Goal: Information Seeking & Learning: Learn about a topic

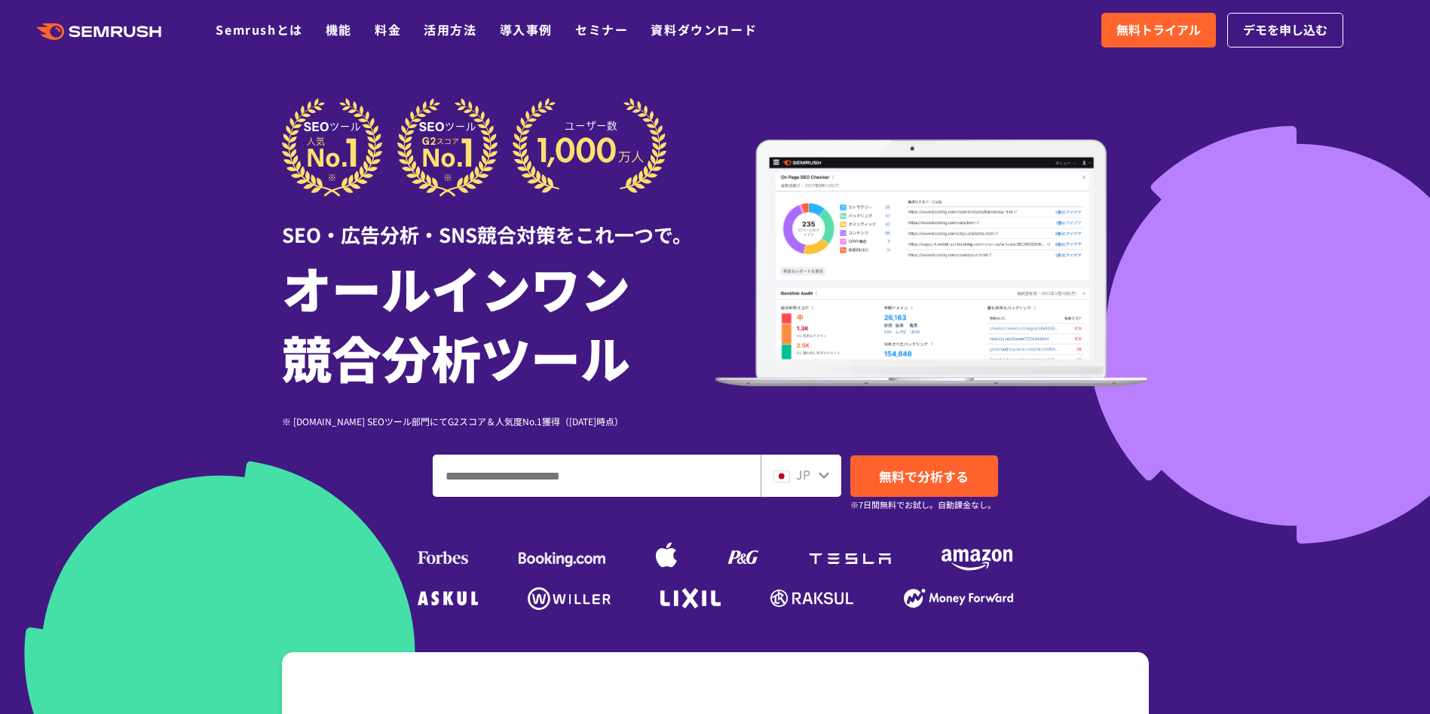
click at [1266, 478] on div at bounding box center [715, 420] width 1430 height 840
click at [385, 23] on link "料金" at bounding box center [388, 29] width 26 height 18
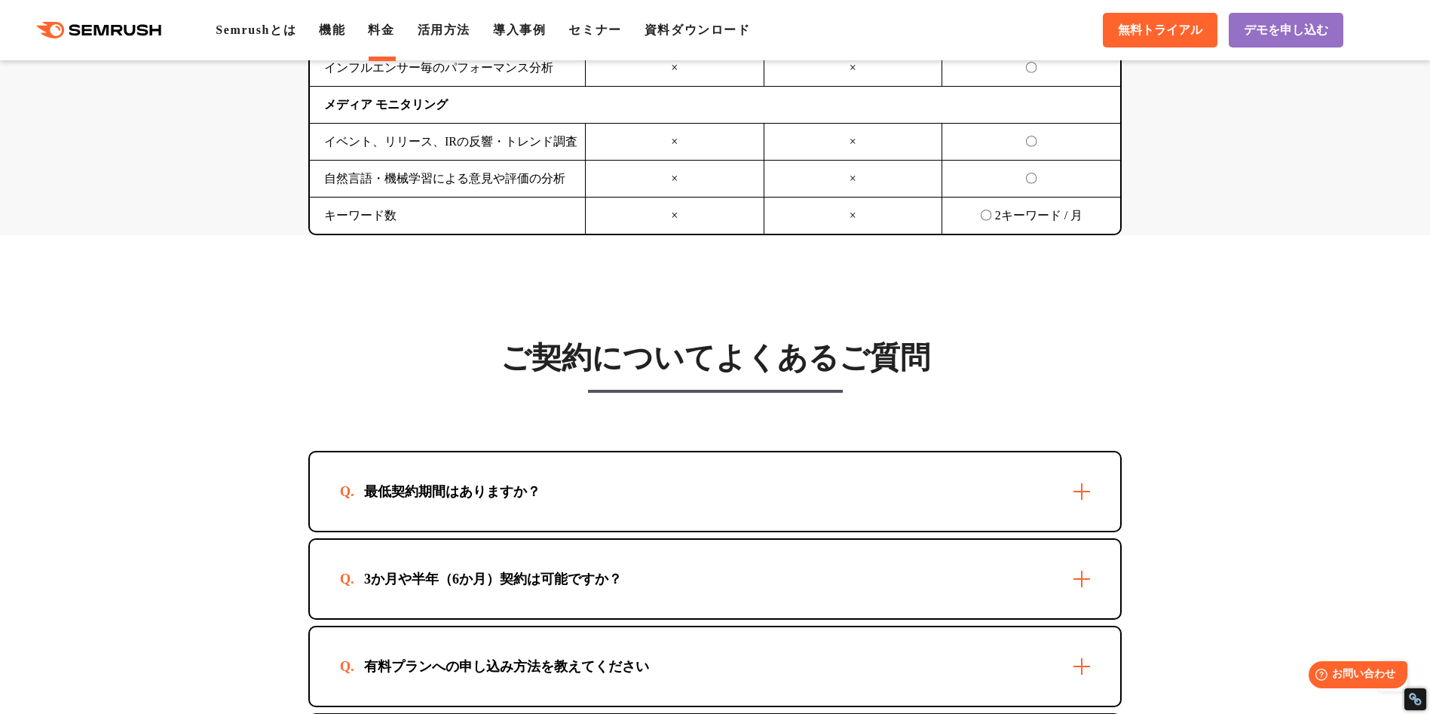
scroll to position [4221, 0]
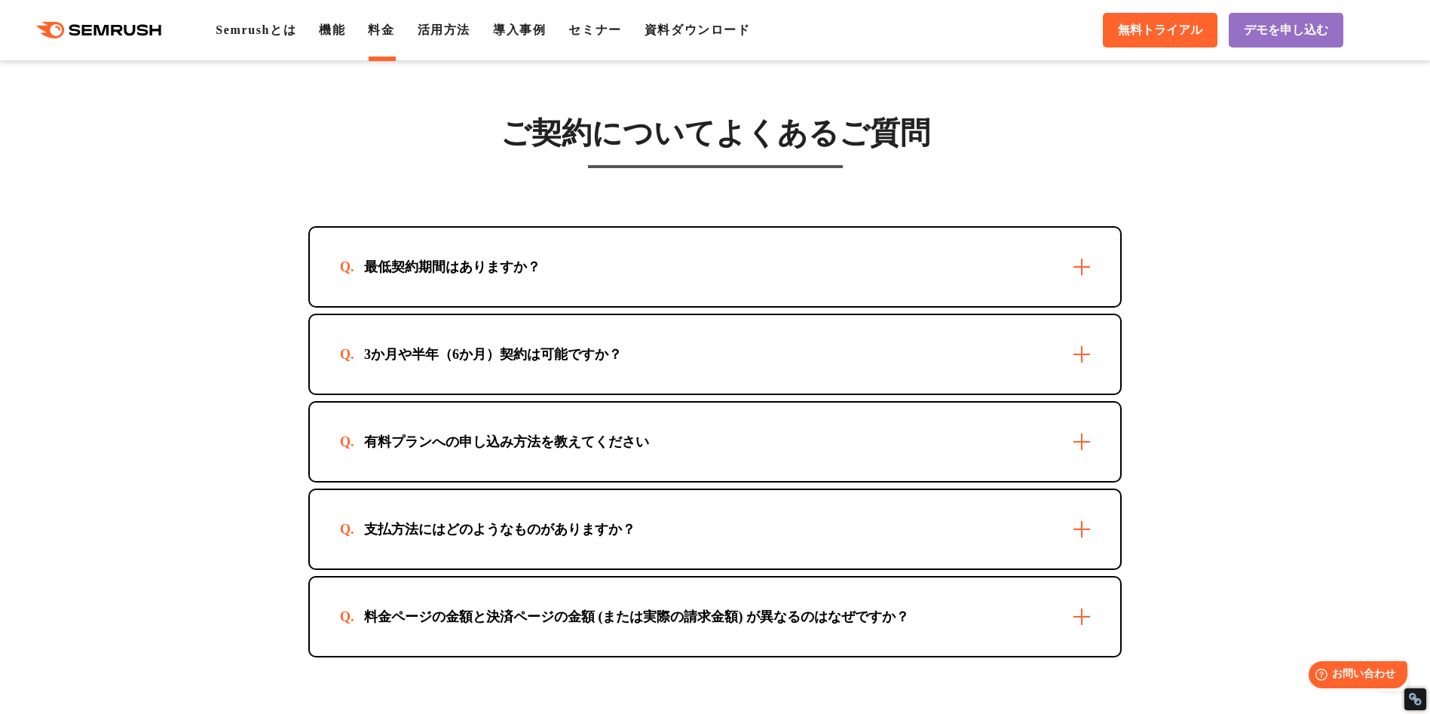
click at [897, 374] on div "3か月や半年（6か月）契約は可能ですか？" at bounding box center [715, 354] width 810 height 78
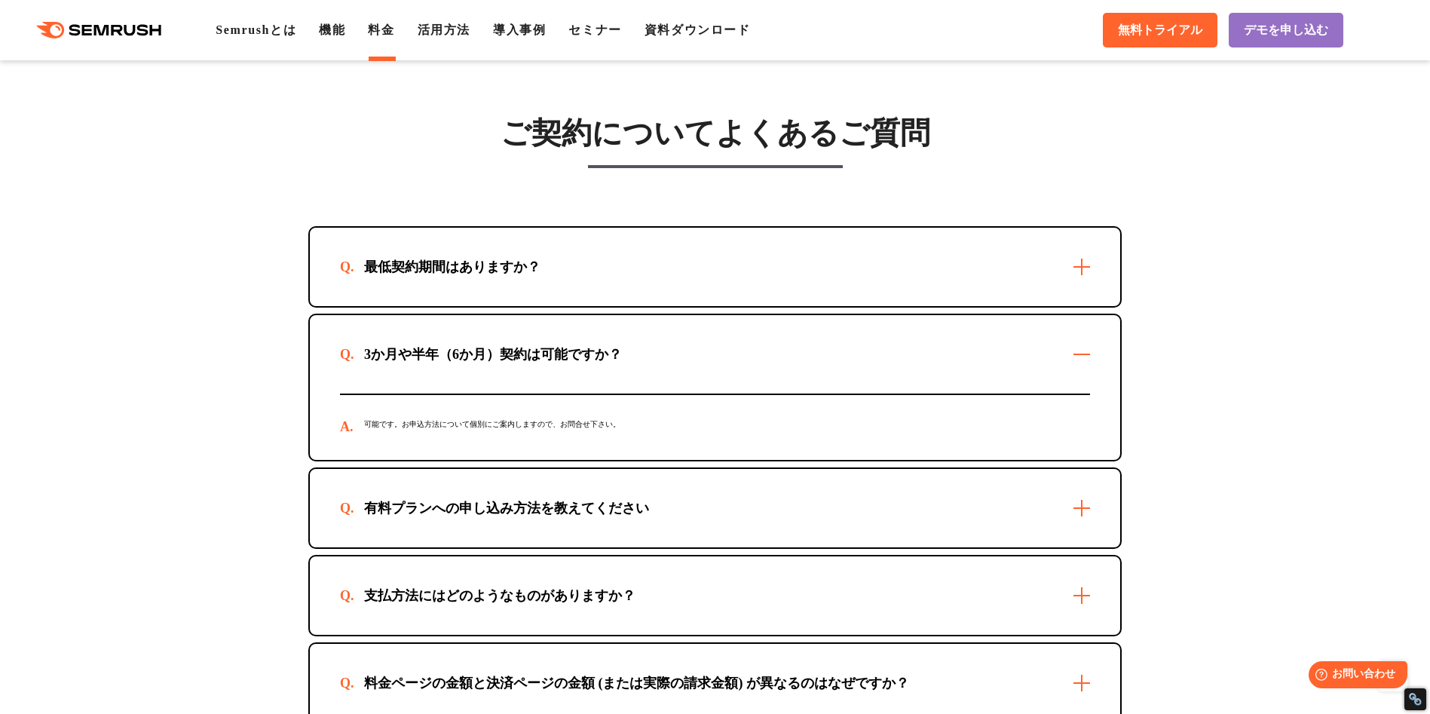
click at [862, 260] on div "最低契約期間はありますか？" at bounding box center [715, 267] width 810 height 78
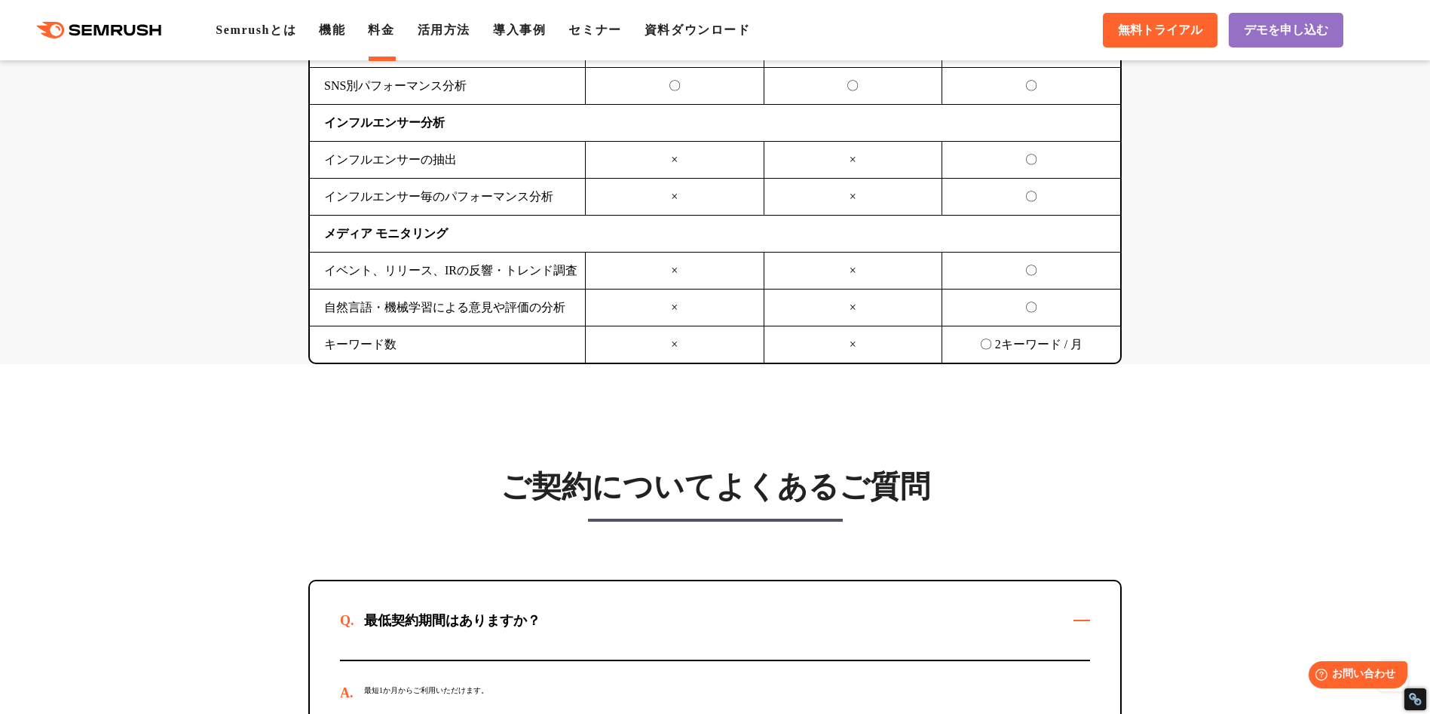
scroll to position [4480, 0]
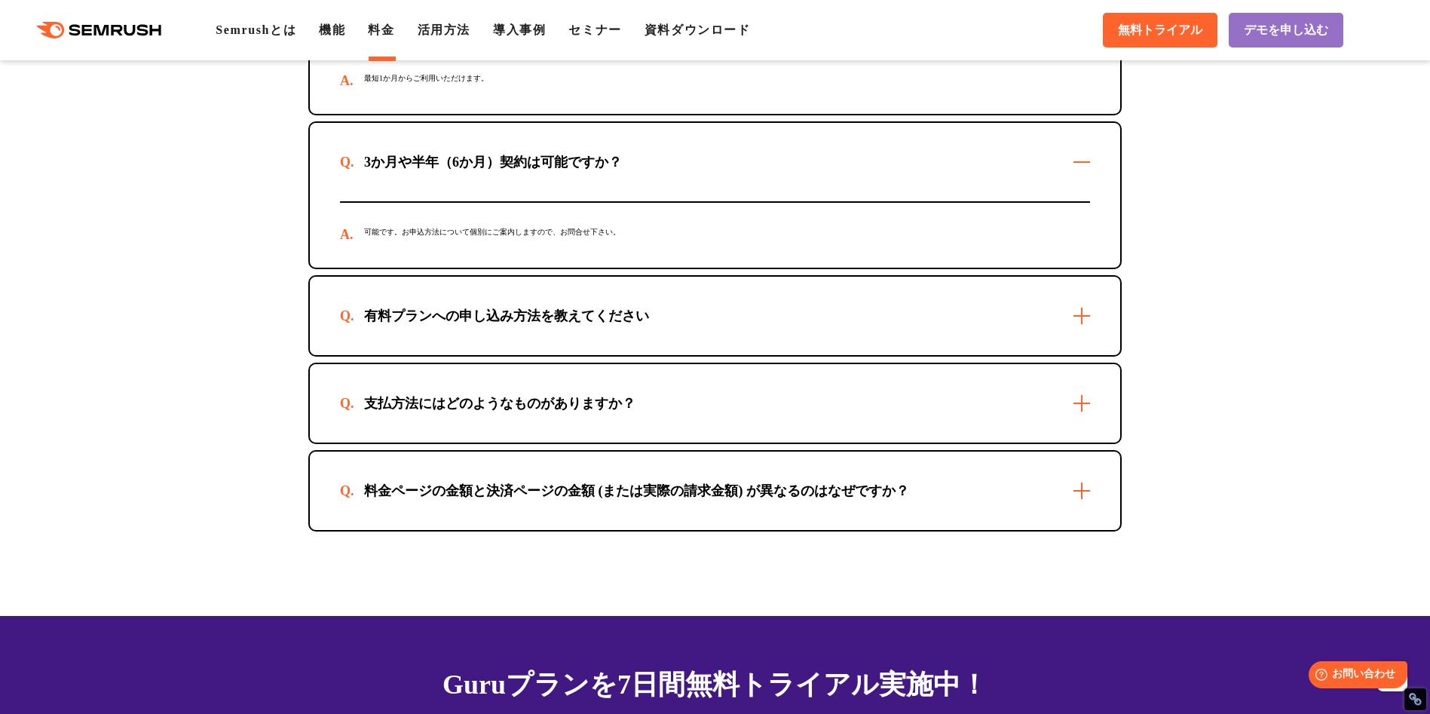
click at [338, 46] on div ".cls {fill: #FF642D;} .cls {fill: #FF642D;} Semrushとは 機能 料金 活用方法 導入事例 セミナー 資料ダウ…" at bounding box center [715, 30] width 1430 height 45
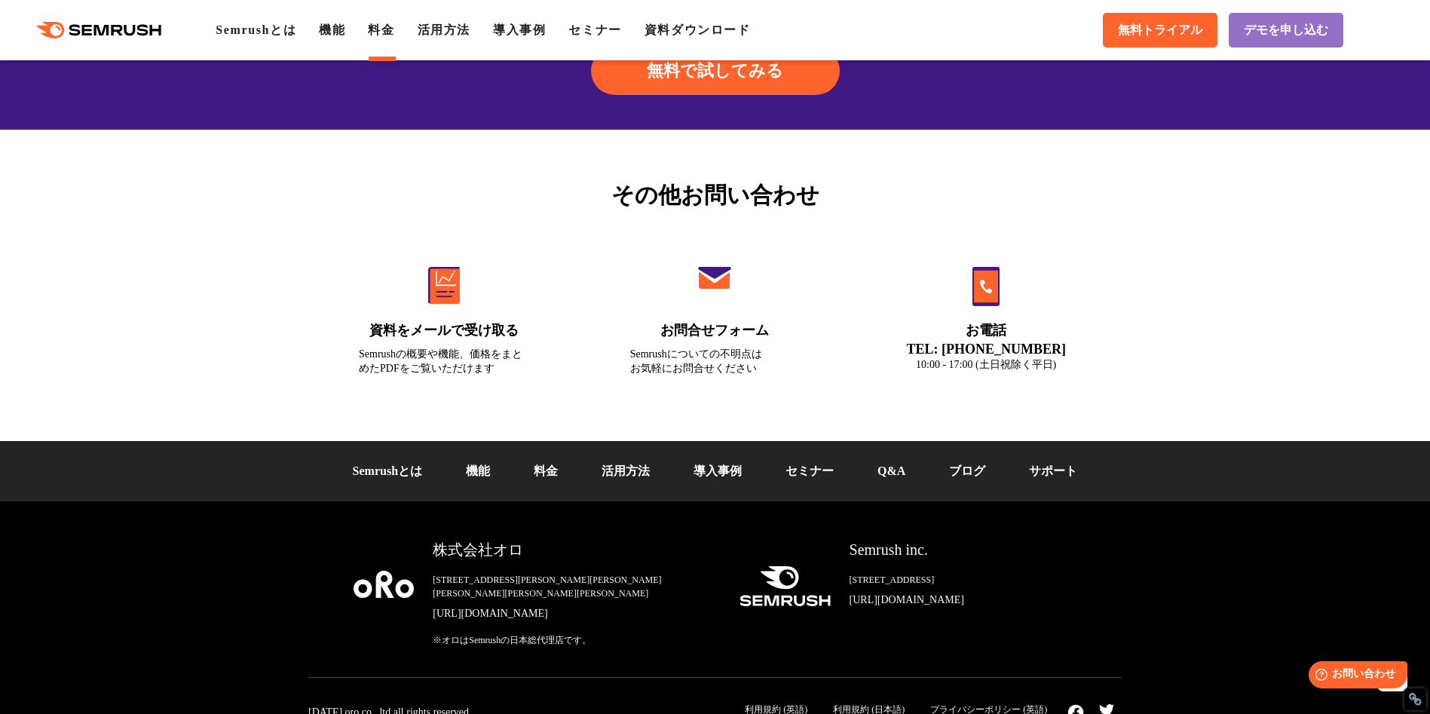
scroll to position [5187, 0]
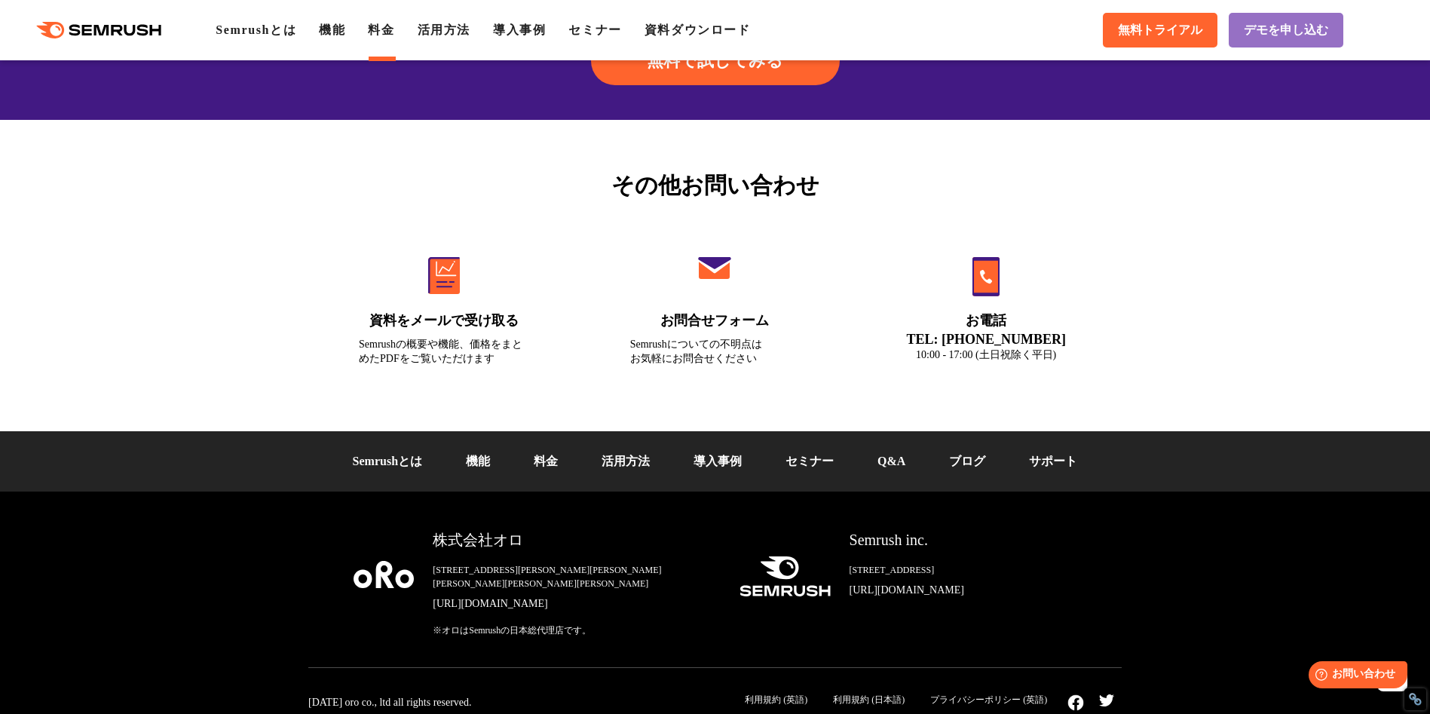
click at [895, 467] on link "Q&A" at bounding box center [891, 461] width 28 height 13
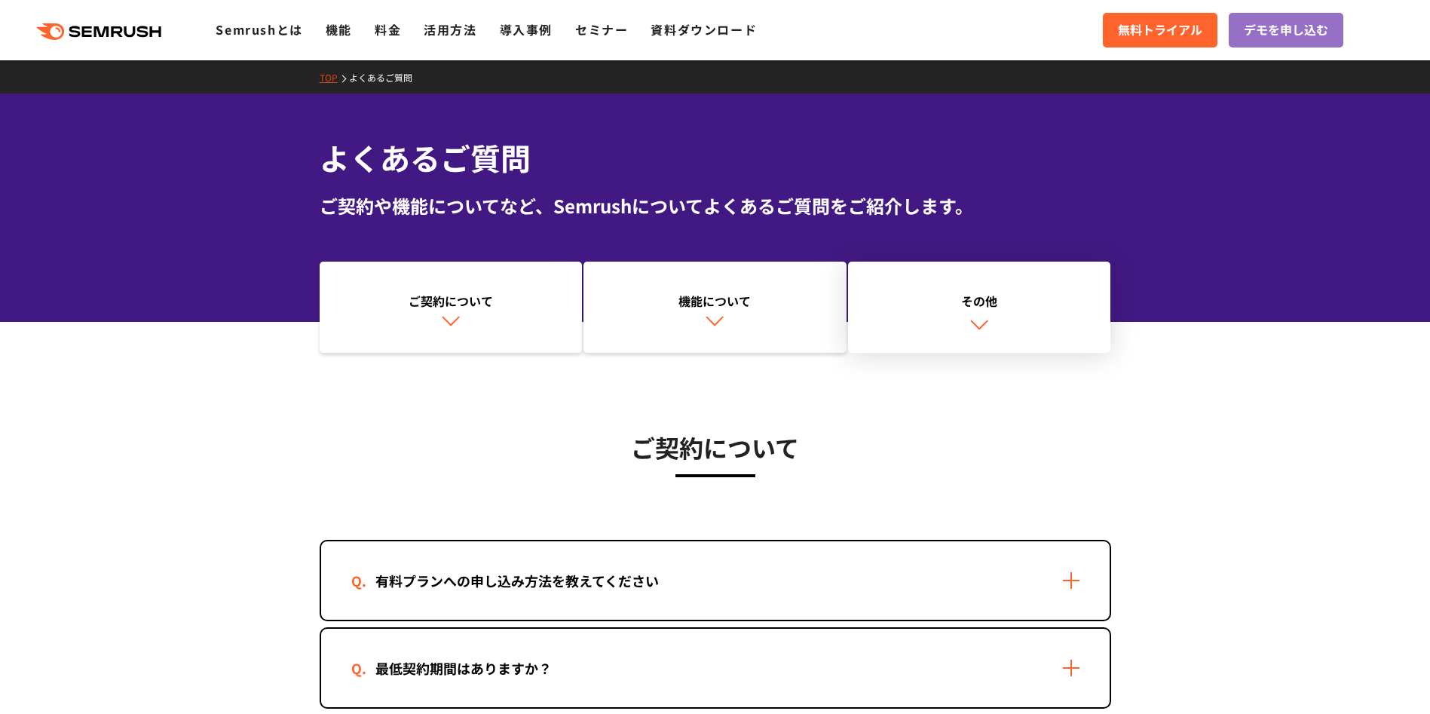
click at [969, 282] on link "その他" at bounding box center [979, 308] width 263 height 92
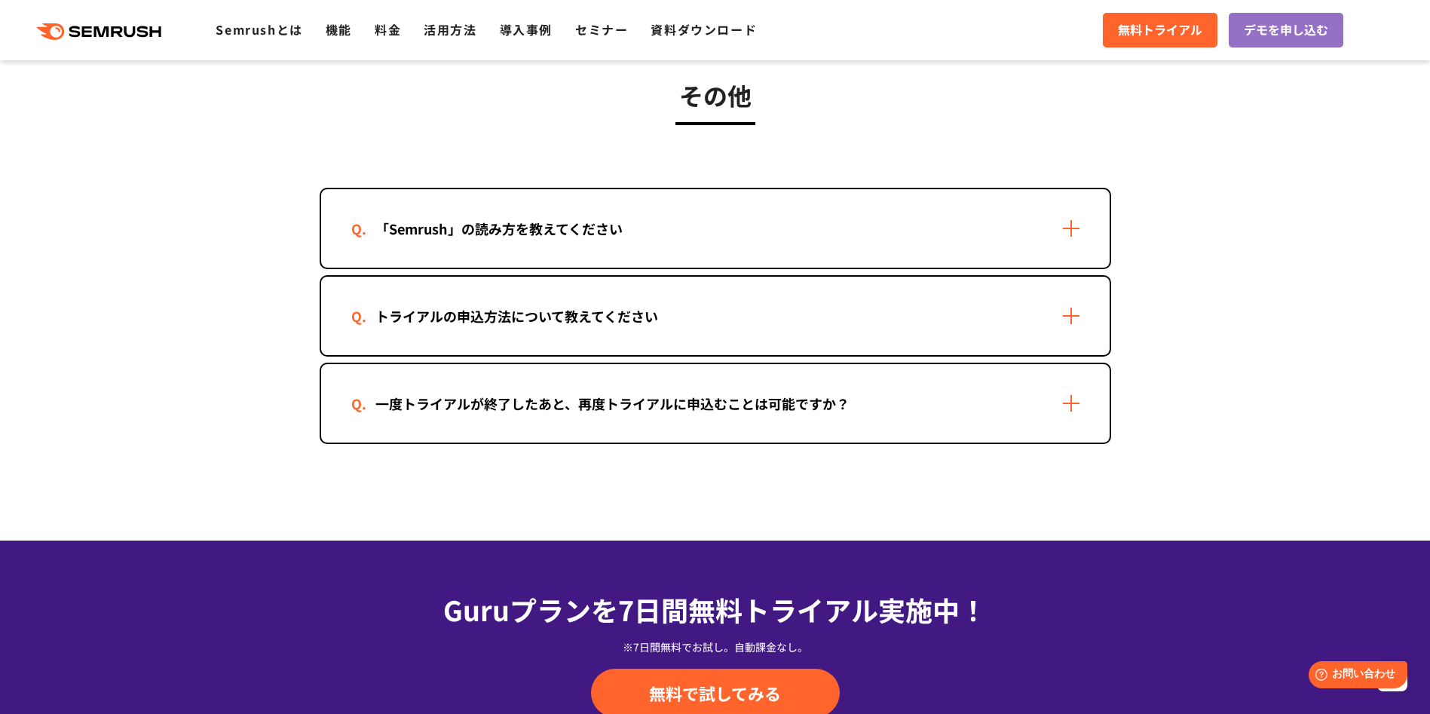
scroll to position [2904, 0]
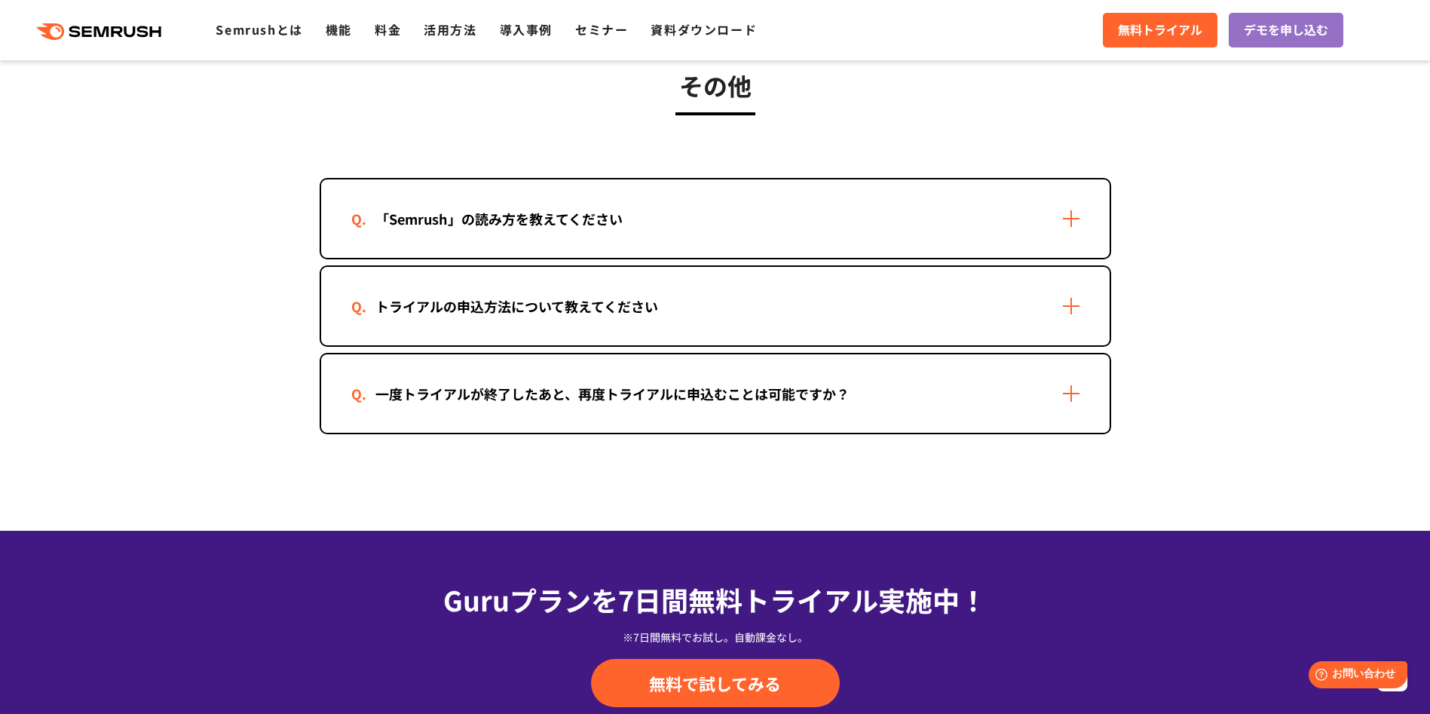
click at [1052, 395] on div "一度トライアルが終了したあと、再度トライアルに申込むことは可能ですか？" at bounding box center [715, 393] width 788 height 78
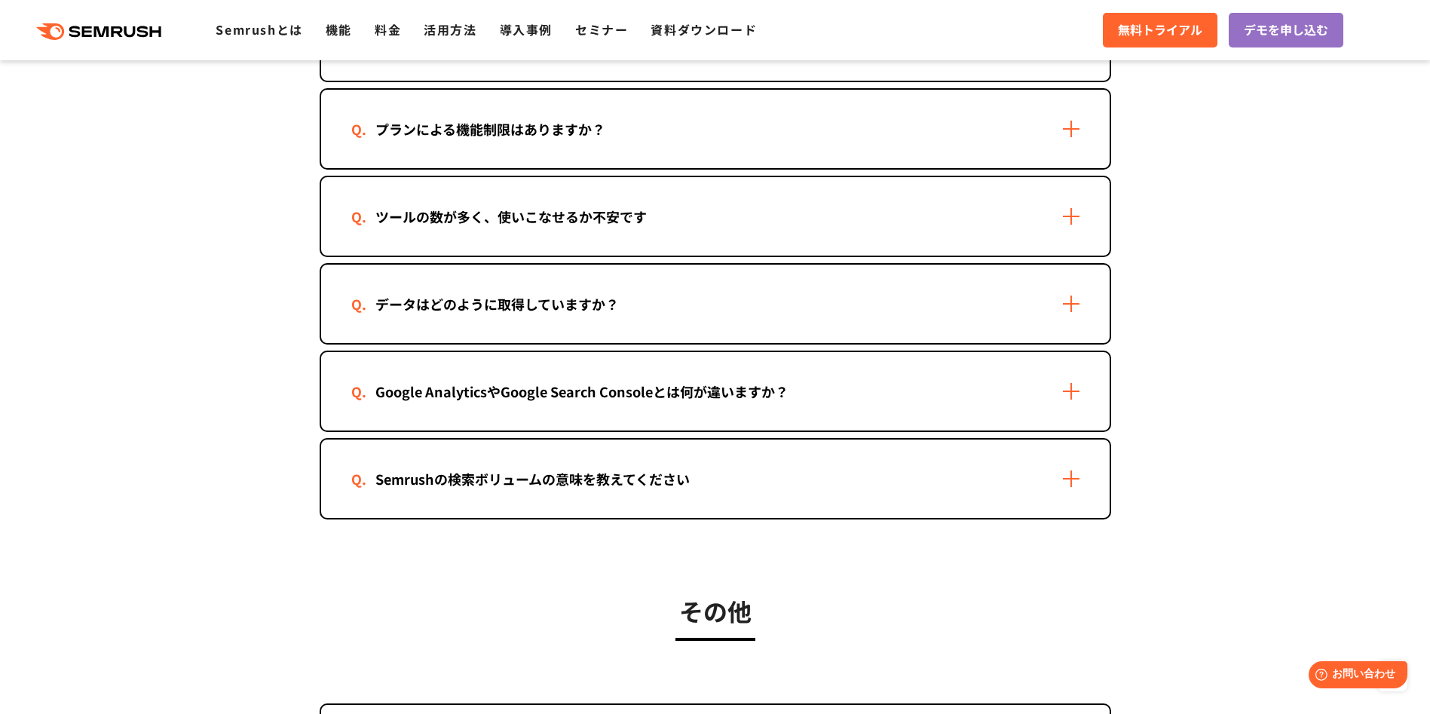
scroll to position [2376, 0]
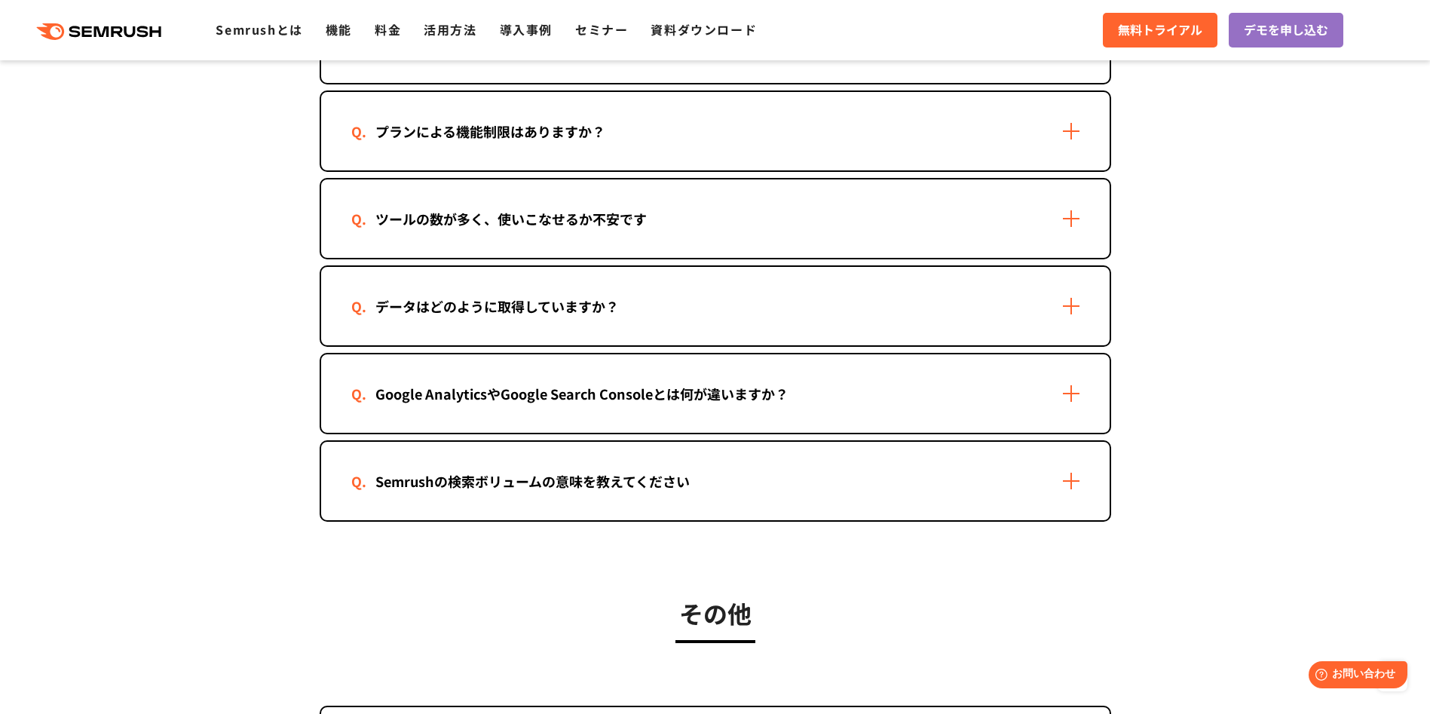
click at [1037, 485] on div "Semrushの検索ボリュームの意味を教えてください" at bounding box center [715, 481] width 788 height 78
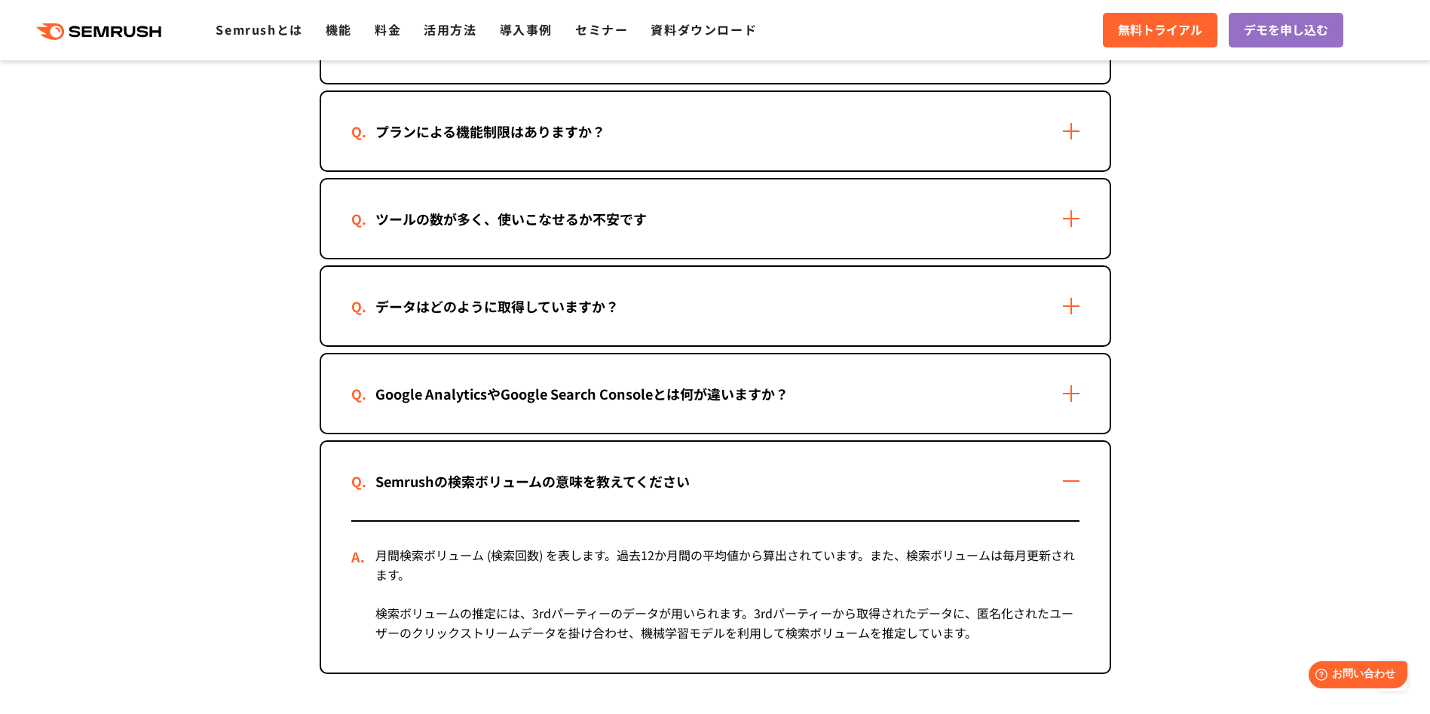
click at [927, 393] on div "Google AnalyticsやGoogle Search Consoleとは何が違いますか？" at bounding box center [715, 393] width 788 height 78
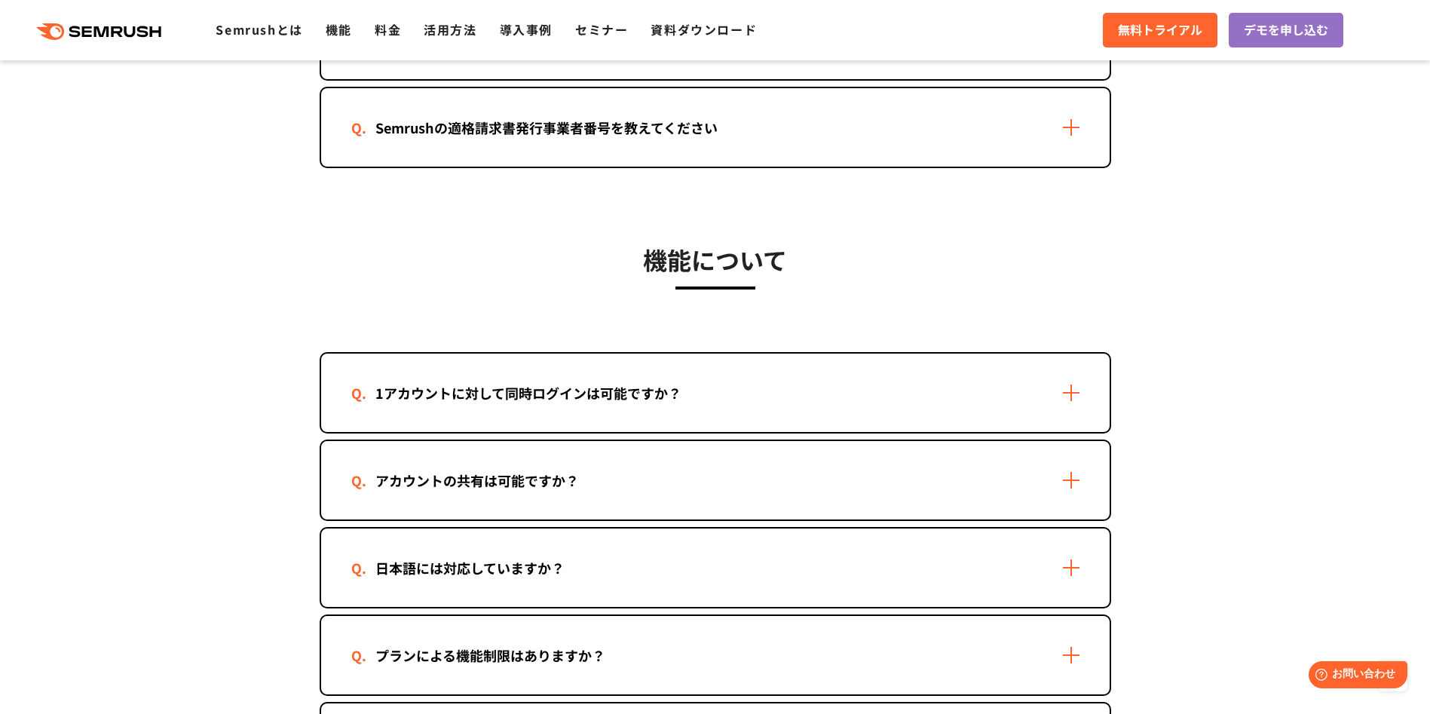
scroll to position [1848, 0]
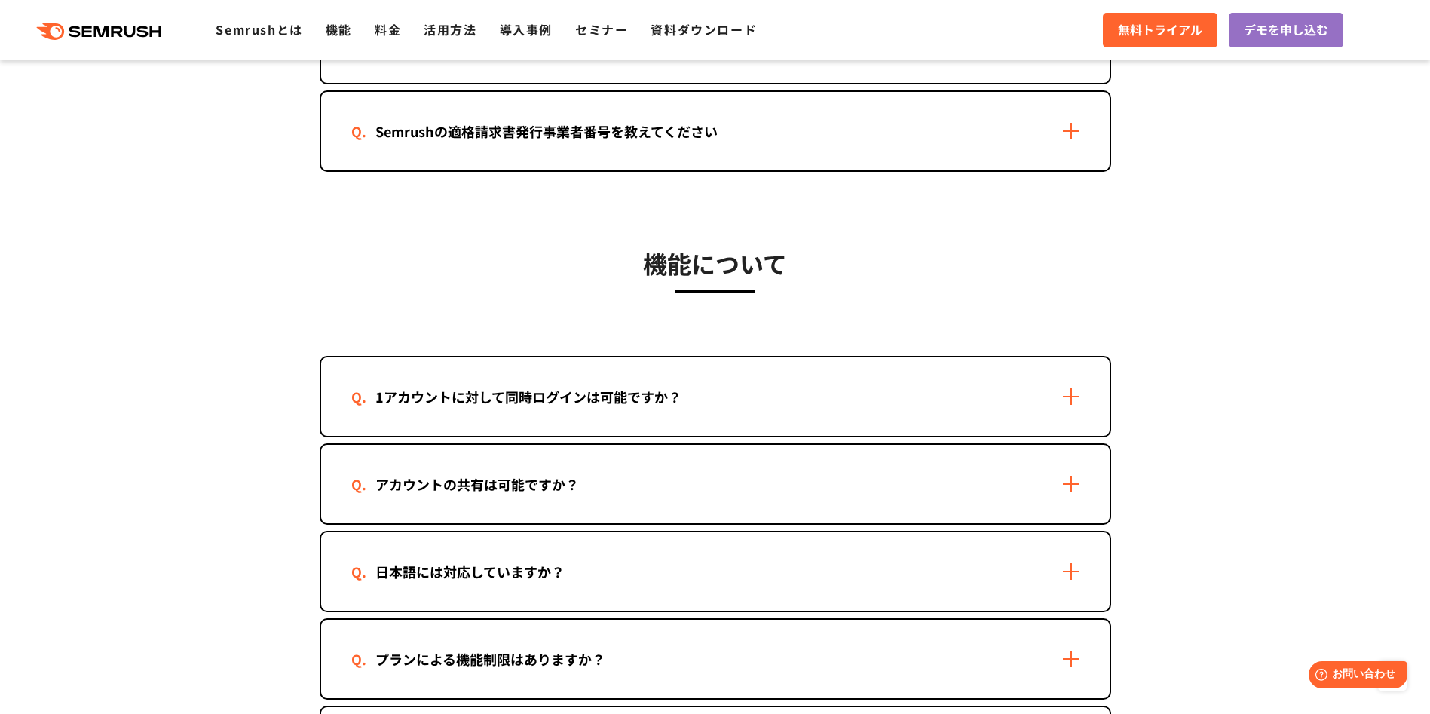
click at [731, 501] on div "アカウントの共有は可能ですか？" at bounding box center [715, 484] width 788 height 78
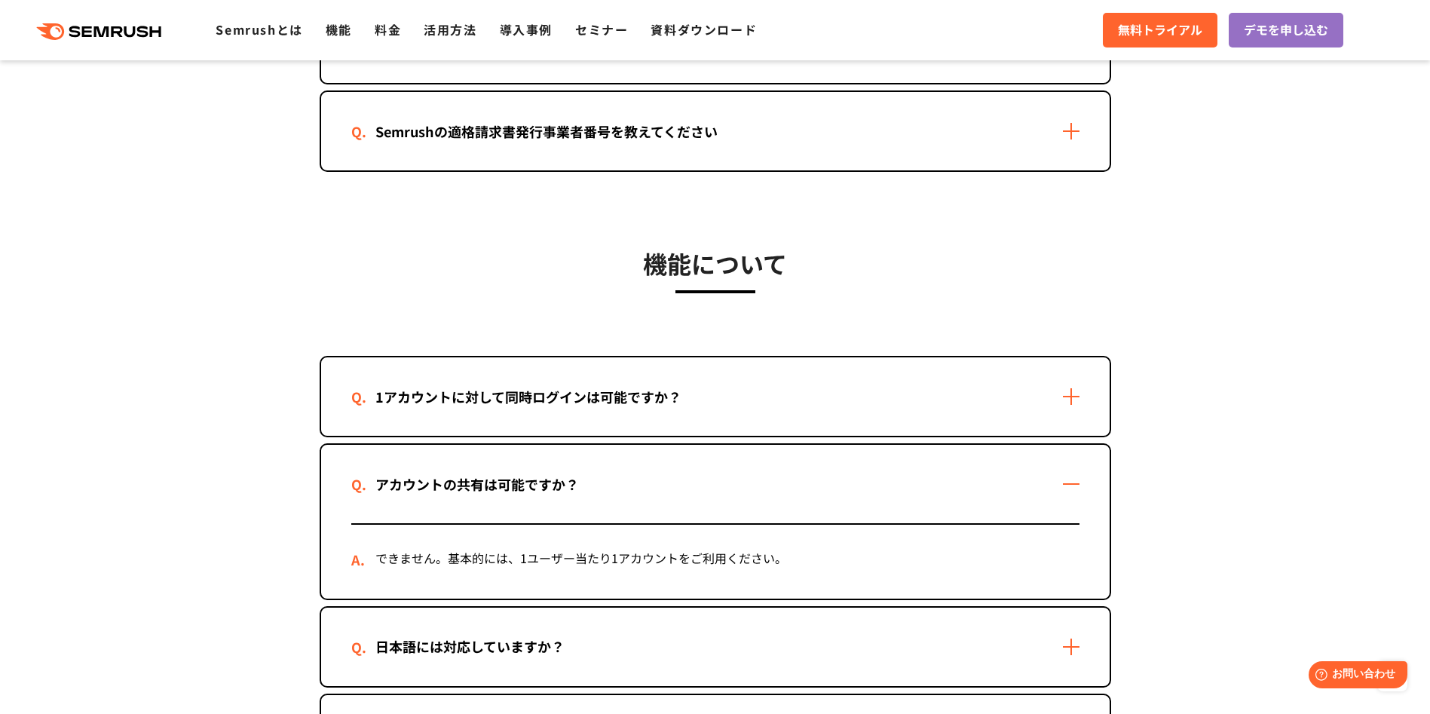
click at [736, 427] on div "1アカウントに対して同時ログインは可能ですか？" at bounding box center [715, 396] width 788 height 78
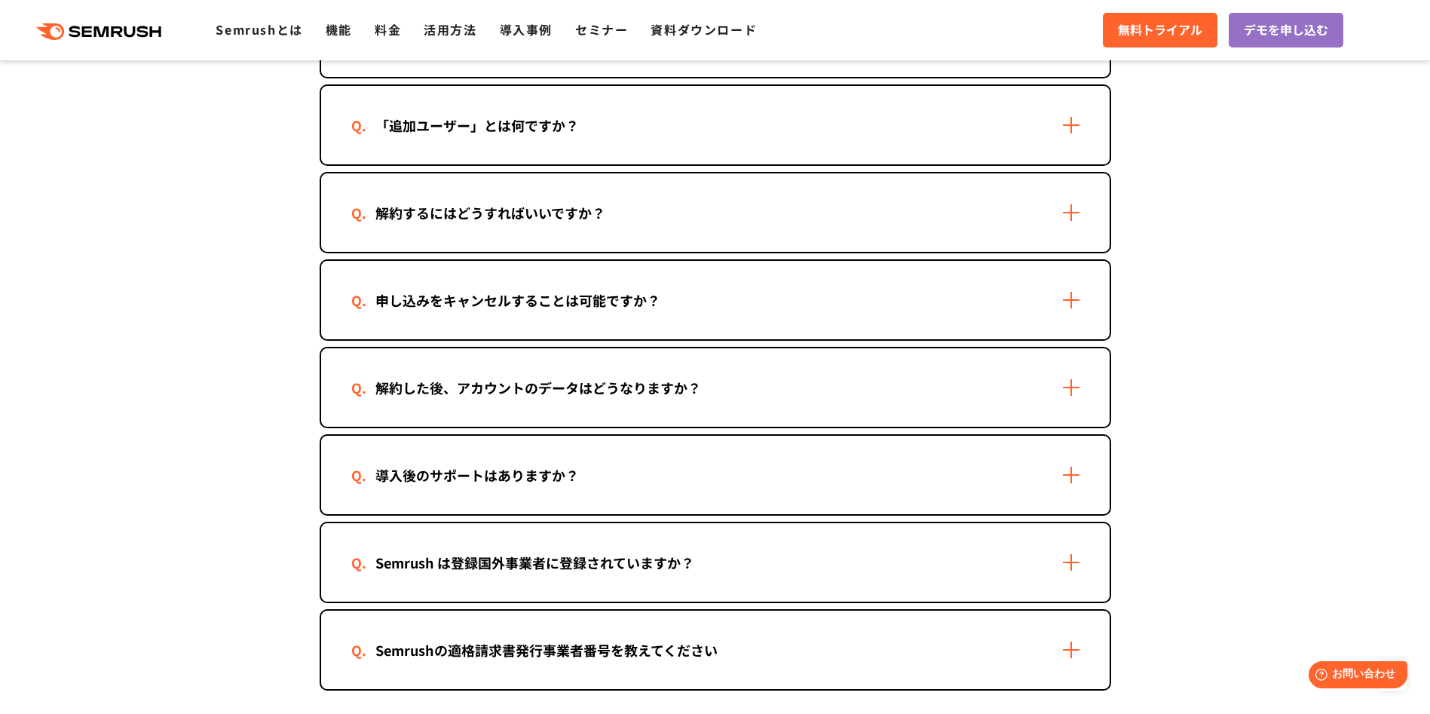
scroll to position [1321, 0]
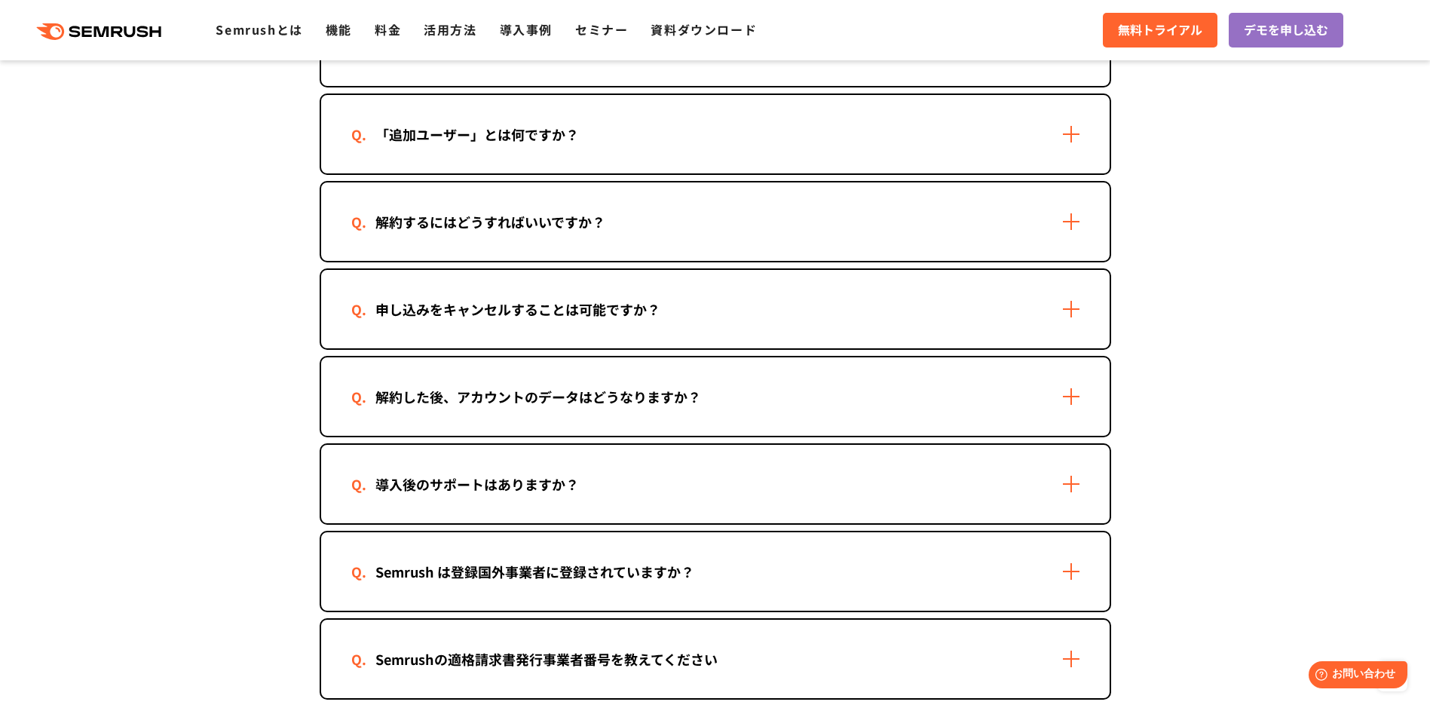
click at [865, 372] on div "解約した後、アカウントのデータはどうなりますか？" at bounding box center [715, 396] width 788 height 78
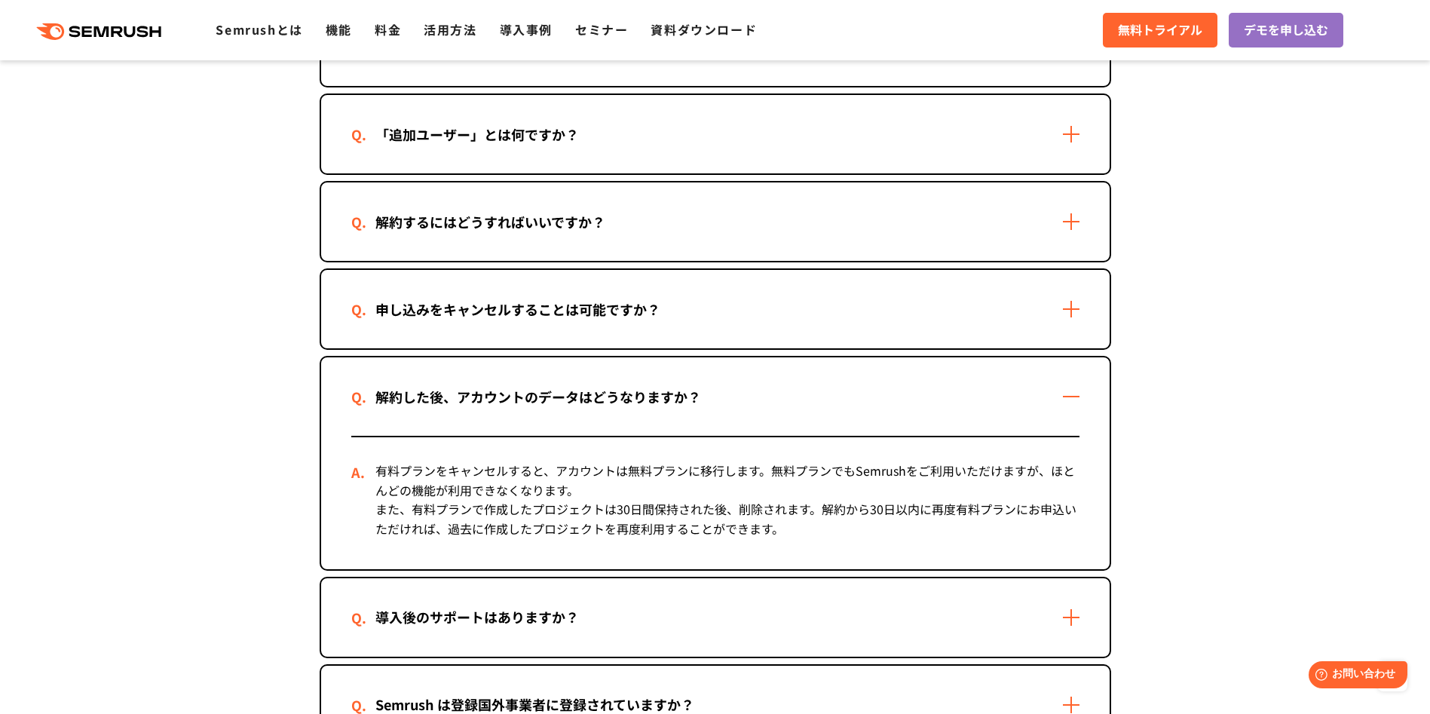
click at [874, 218] on div "解約するにはどうすればいいですか？" at bounding box center [715, 221] width 788 height 78
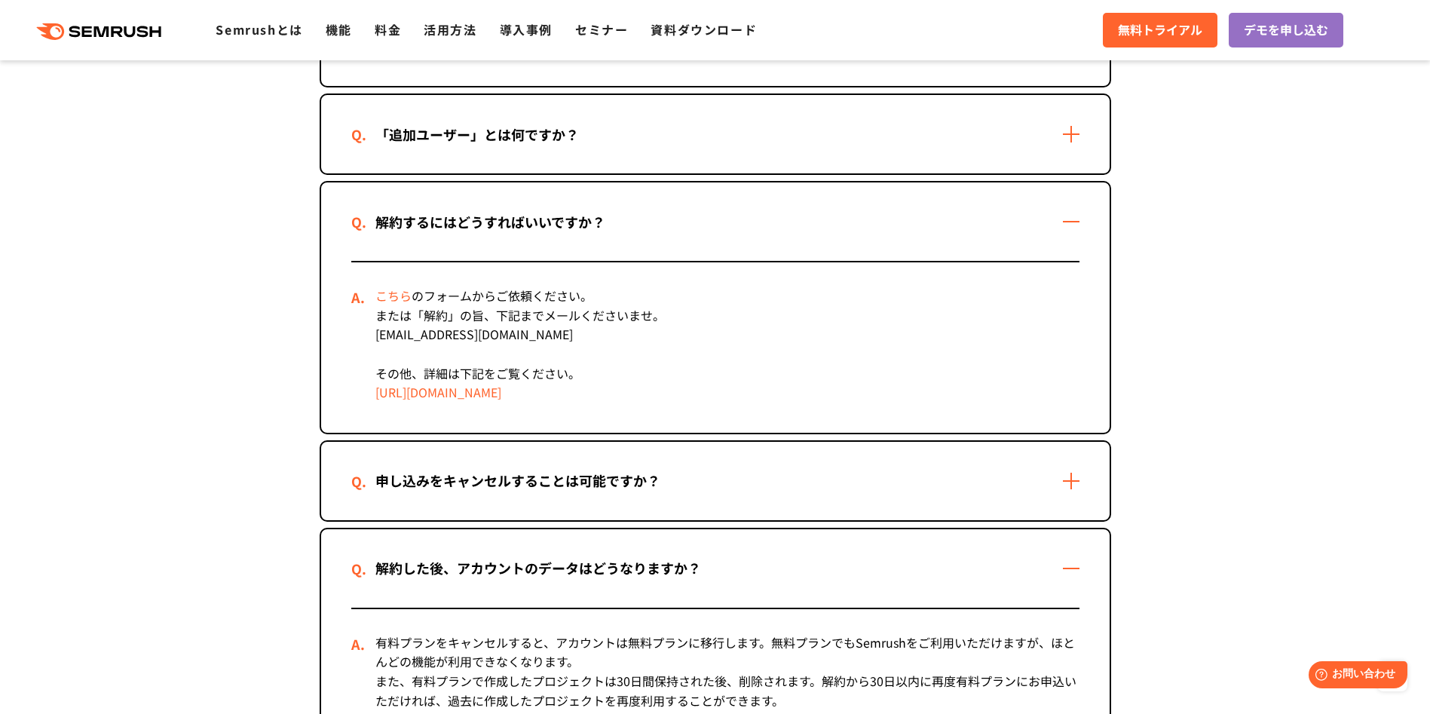
drag, startPoint x: 670, startPoint y: 390, endPoint x: 647, endPoint y: 399, distance: 24.8
